Goal: Transaction & Acquisition: Purchase product/service

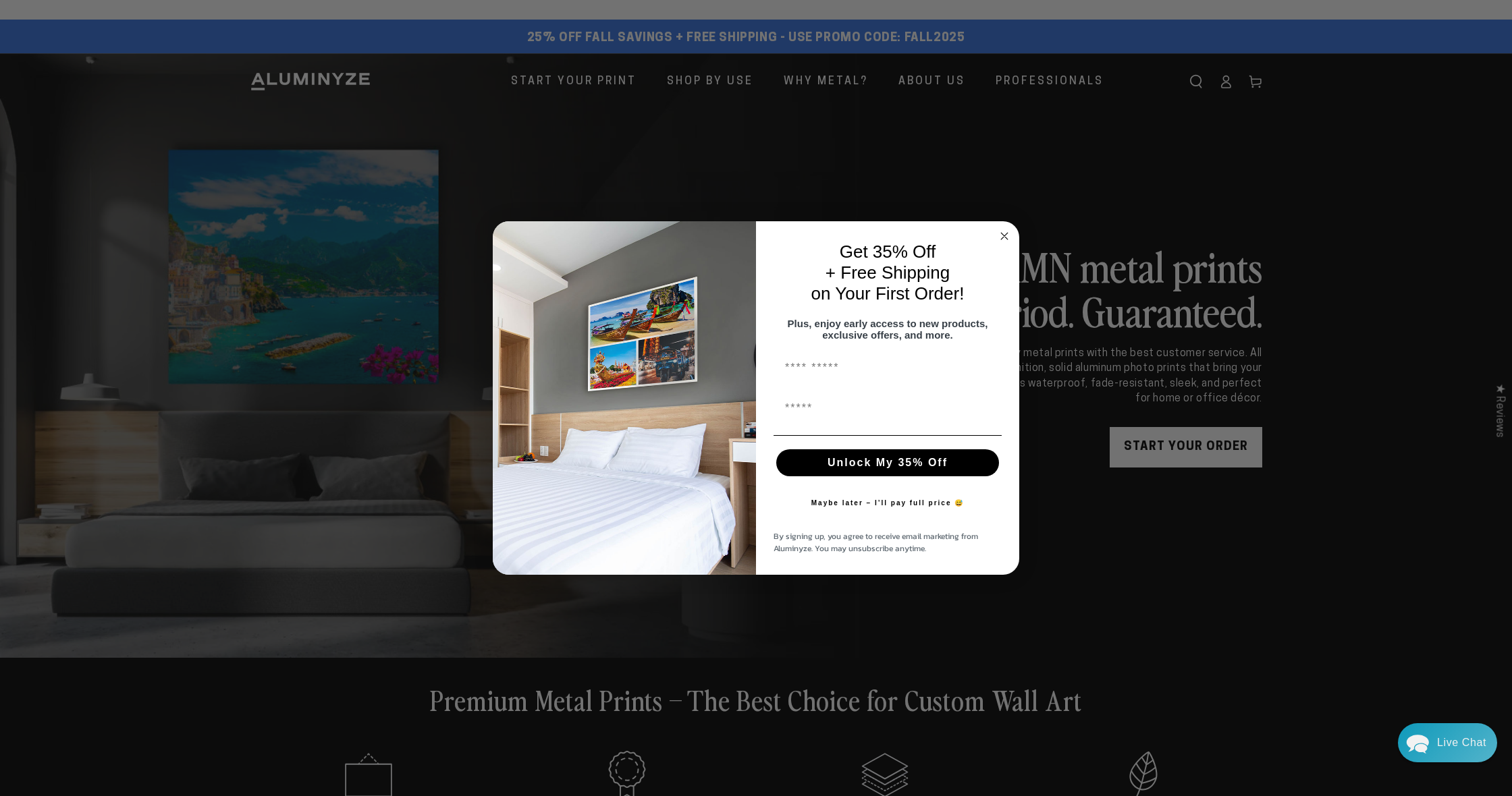
click at [1006, 231] on circle "Close dialog" at bounding box center [1004, 236] width 16 height 16
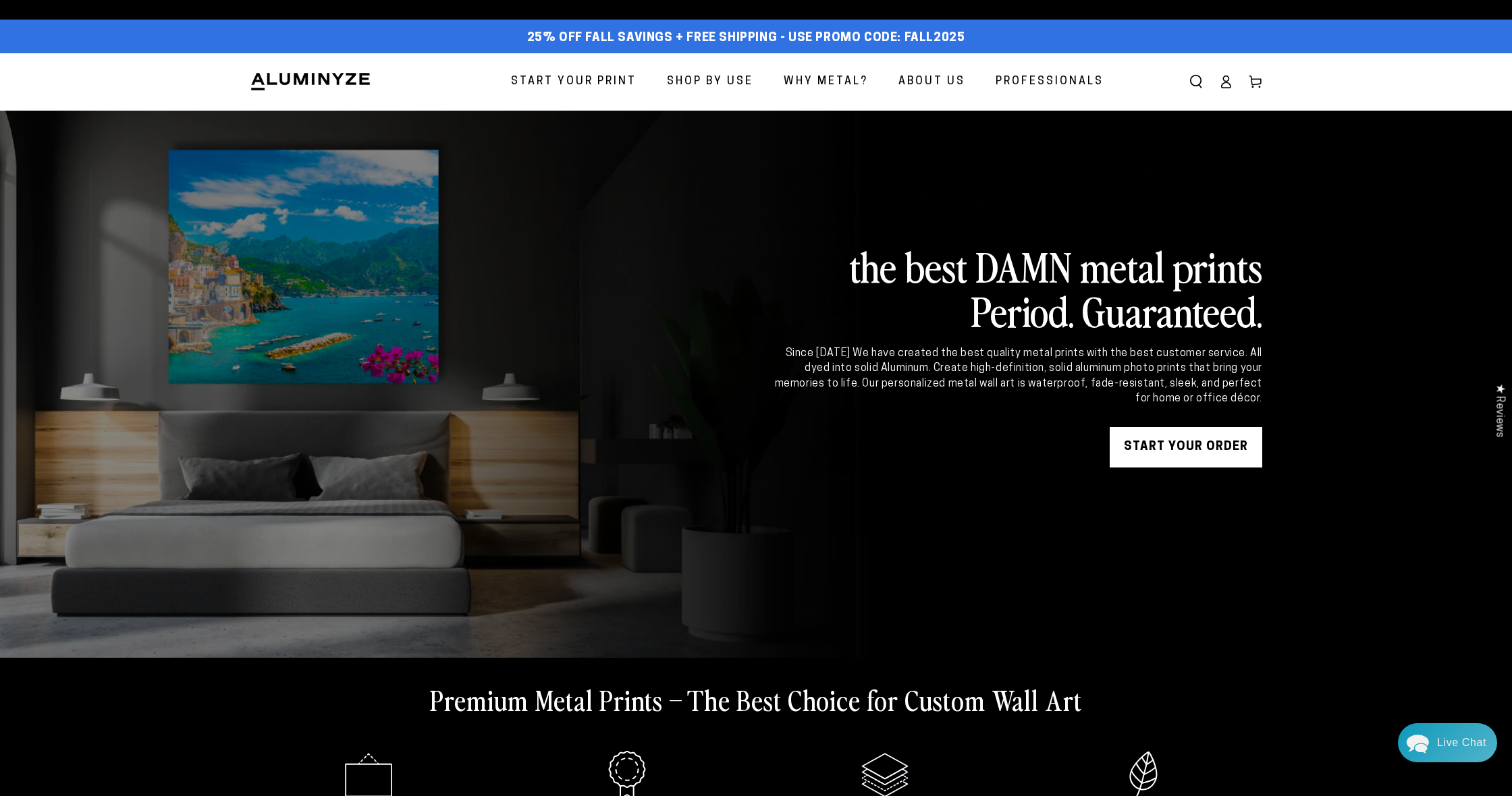
click at [588, 77] on span "Start Your Print" at bounding box center [574, 82] width 126 height 19
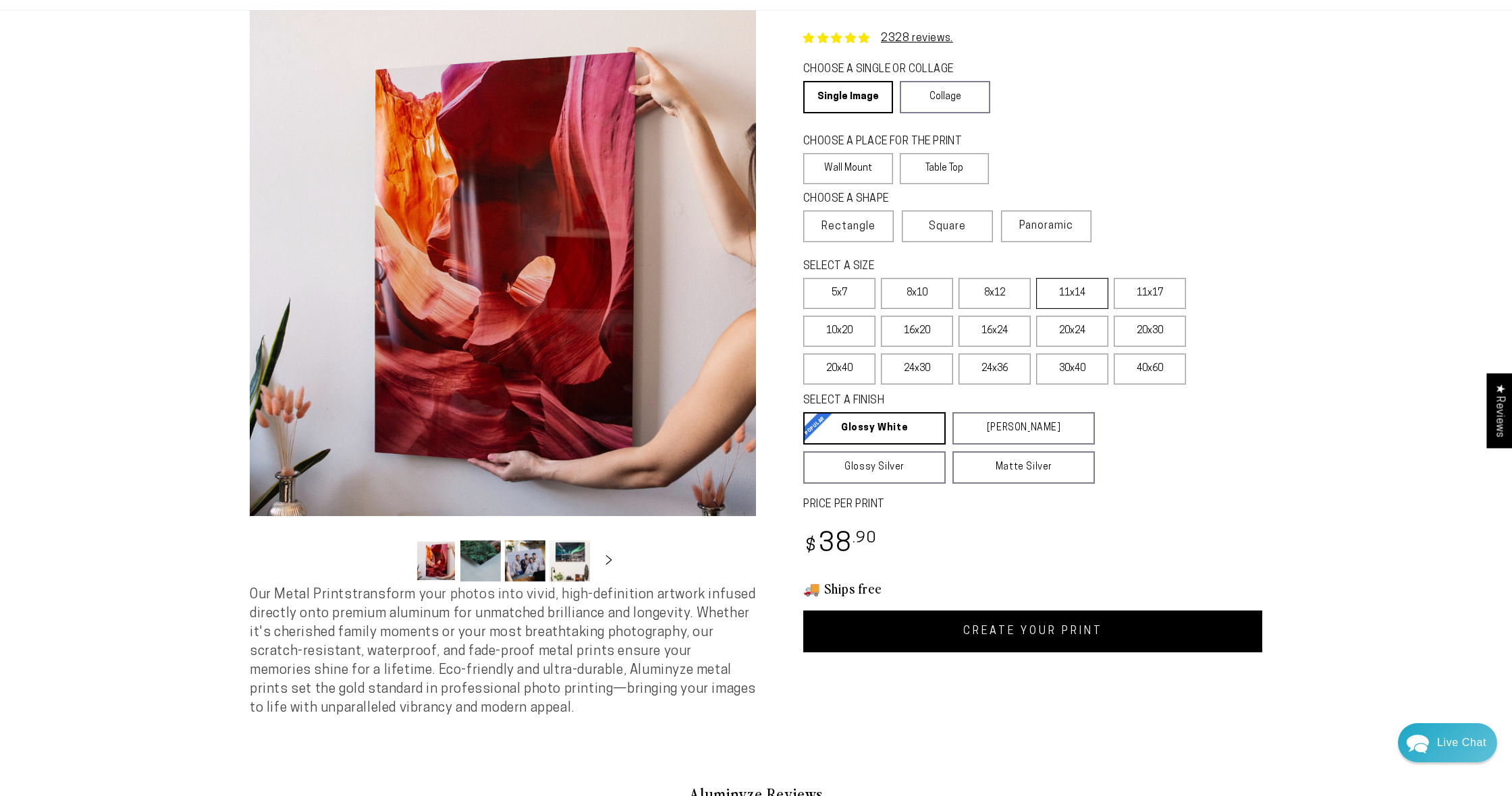
click at [1068, 303] on label "11x14" at bounding box center [1072, 293] width 72 height 31
click at [972, 229] on label "Square" at bounding box center [946, 226] width 91 height 31
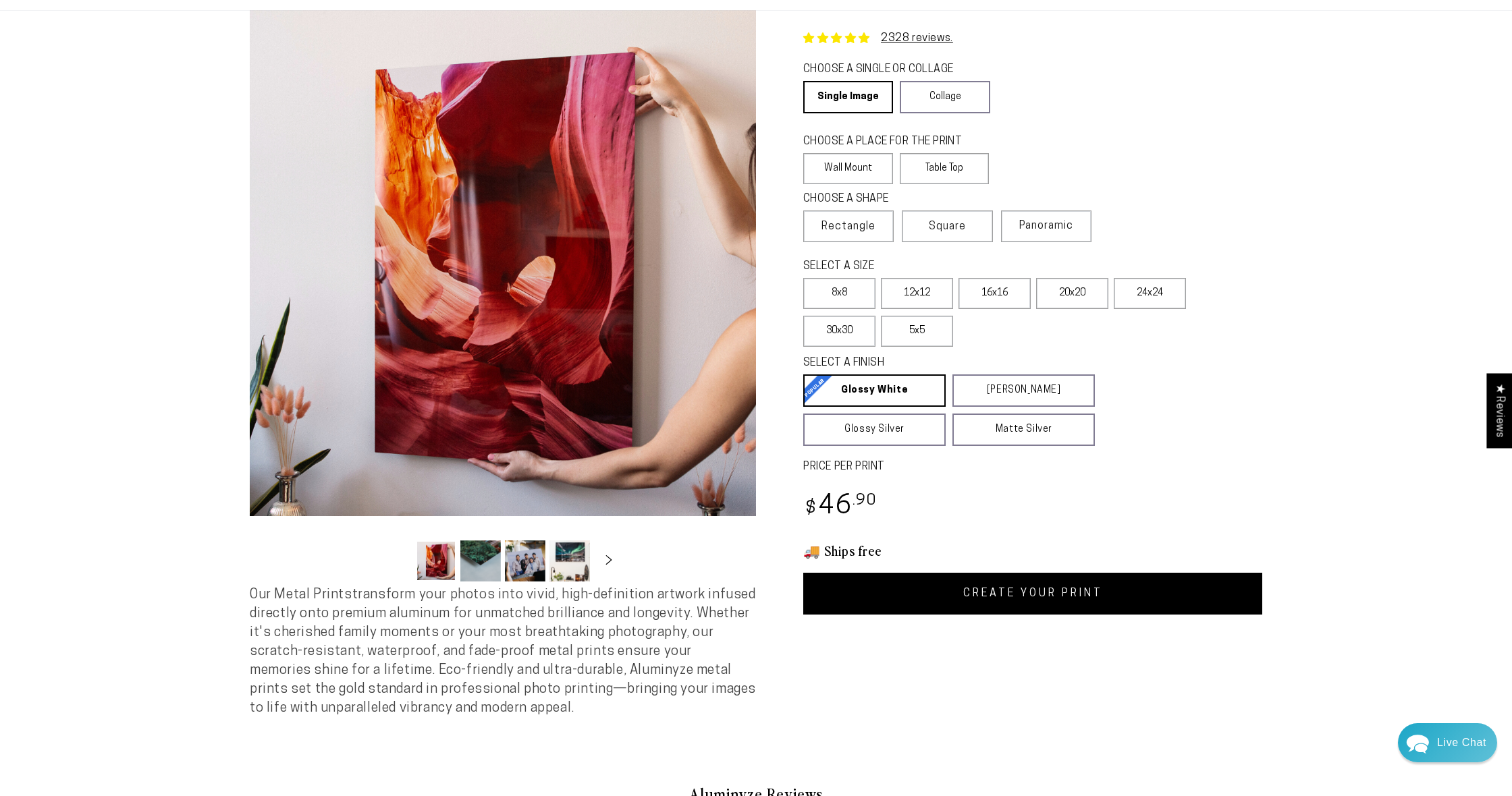
scroll to position [81, 0]
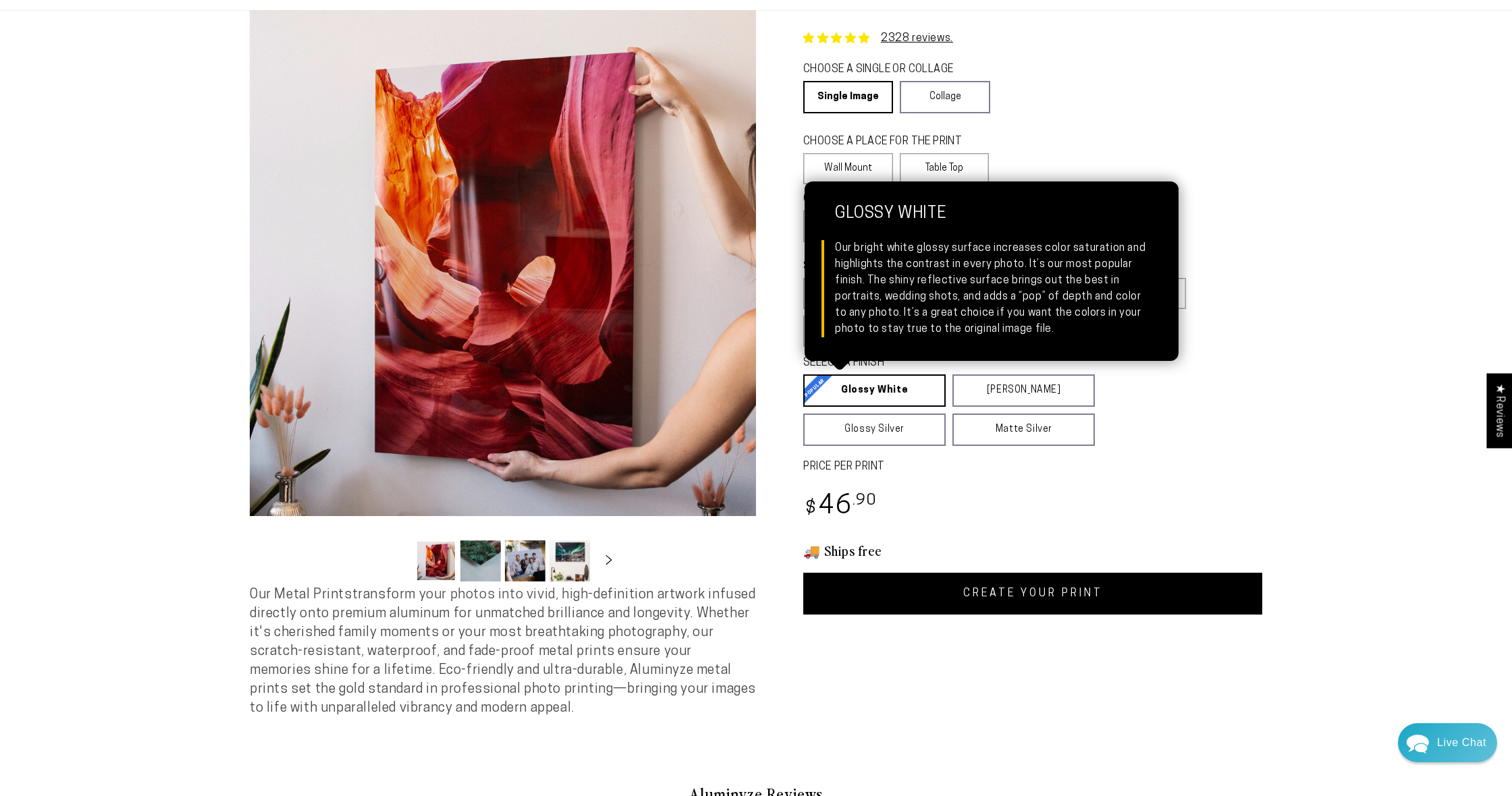
click at [874, 400] on link "Glossy White Glossy White Our bright white glossy surface increases color satur…" at bounding box center [874, 390] width 142 height 32
click at [870, 398] on link "Glossy White Glossy White Our bright white glossy surface increases color satur…" at bounding box center [874, 390] width 142 height 32
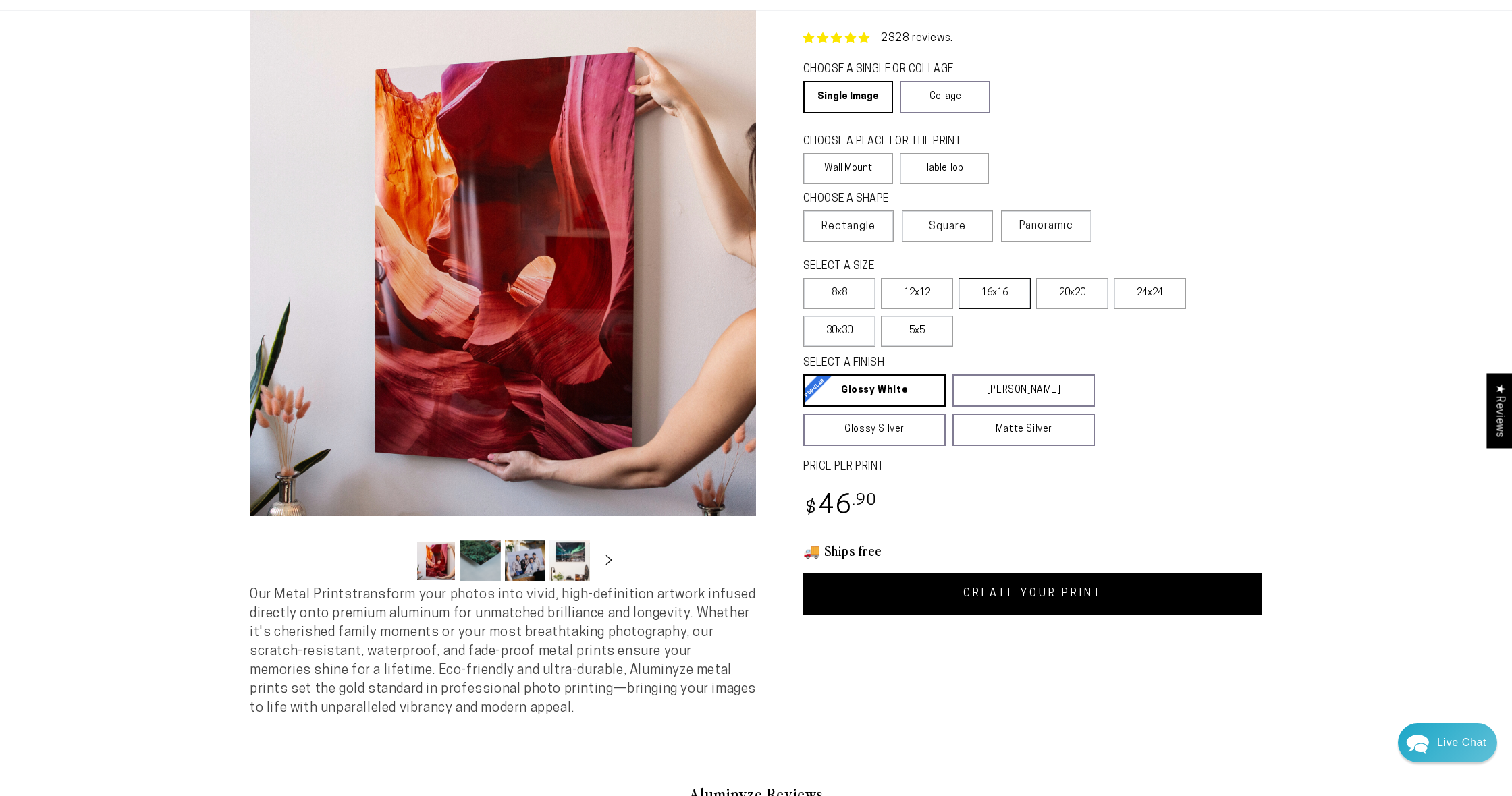
drag, startPoint x: 915, startPoint y: 295, endPoint x: 979, endPoint y: 300, distance: 64.2
click at [915, 295] on label "12x12" at bounding box center [916, 293] width 72 height 31
